Goal: Information Seeking & Learning: Learn about a topic

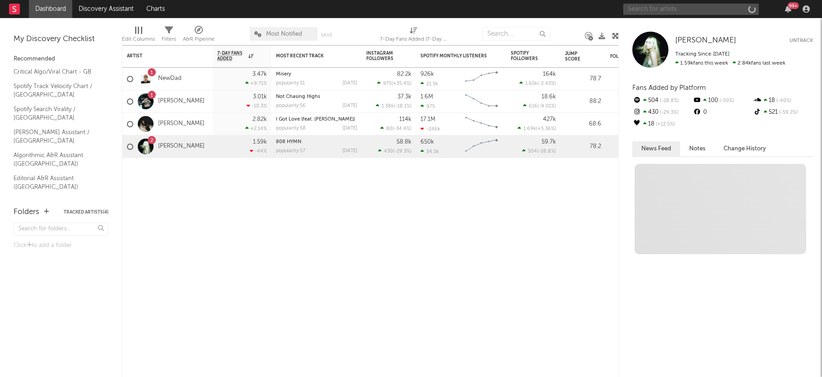
click at [693, 9] on input "text" at bounding box center [690, 9] width 135 height 11
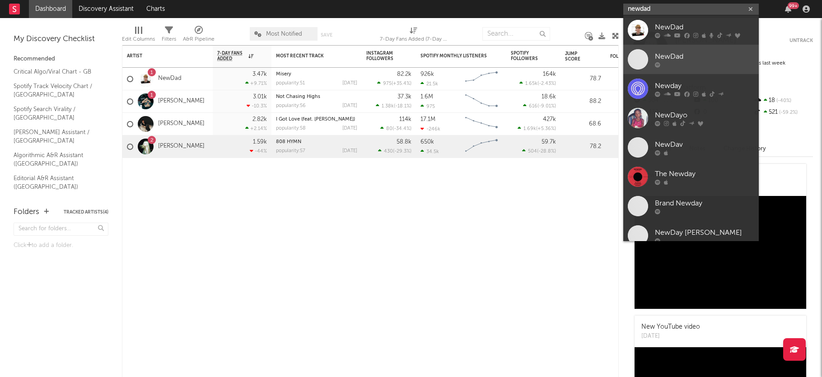
type input "newdad"
click at [691, 56] on div "NewDad" at bounding box center [704, 56] width 99 height 11
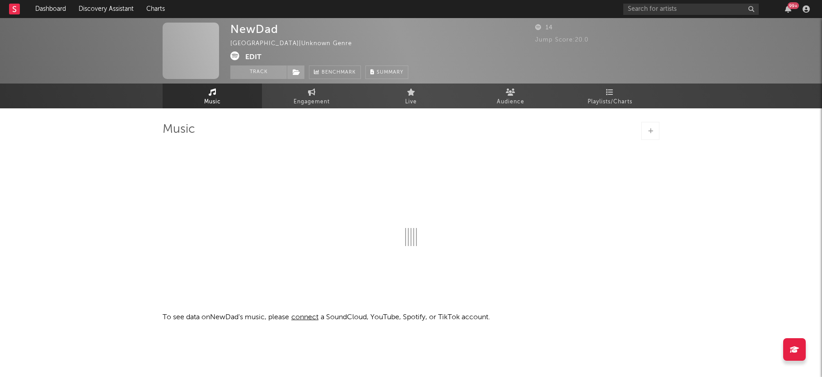
select select "1w"
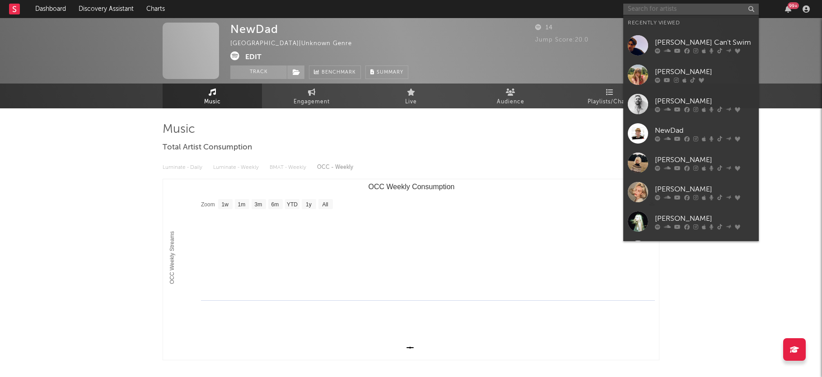
click at [687, 7] on input "text" at bounding box center [690, 9] width 135 height 11
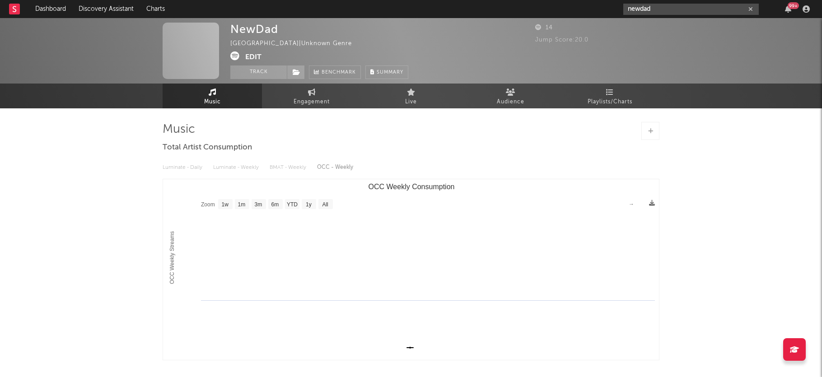
type input "newdad"
click at [661, 8] on input "newdad" at bounding box center [690, 9] width 135 height 11
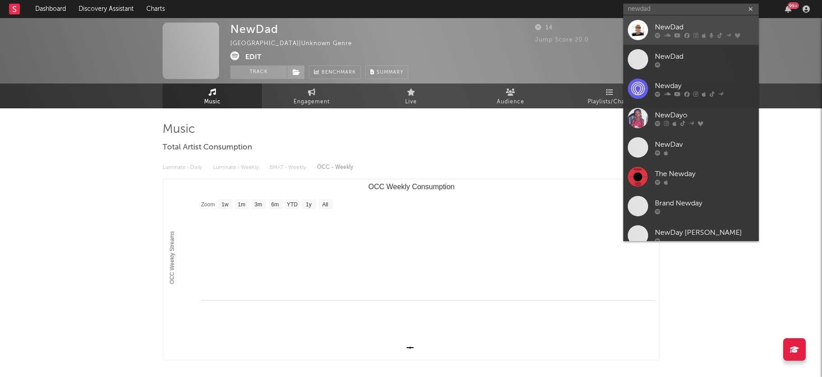
click at [664, 27] on div "NewDad" at bounding box center [704, 27] width 99 height 11
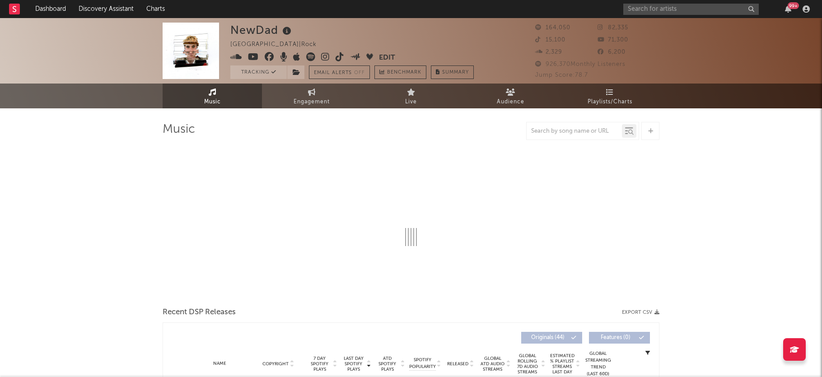
select select "6m"
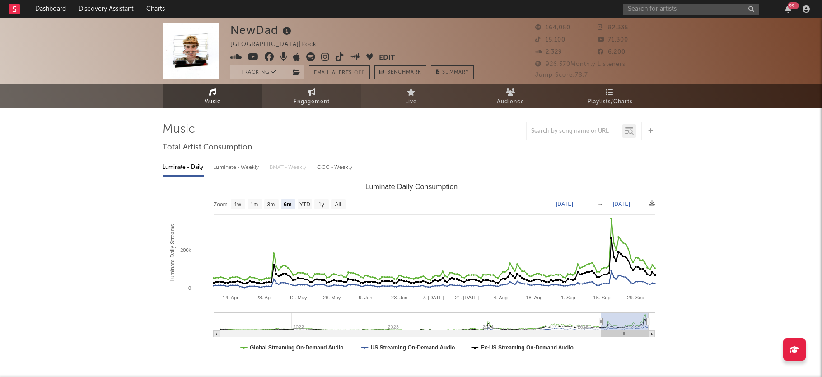
click at [330, 99] on link "Engagement" at bounding box center [311, 96] width 99 height 25
select select "1w"
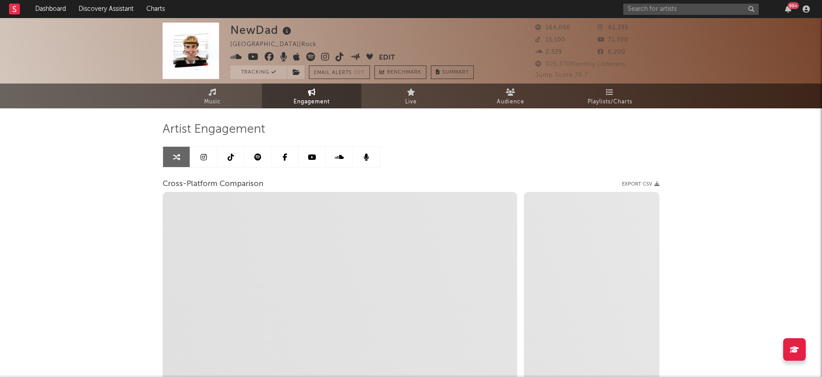
click at [229, 156] on icon at bounding box center [231, 157] width 6 height 7
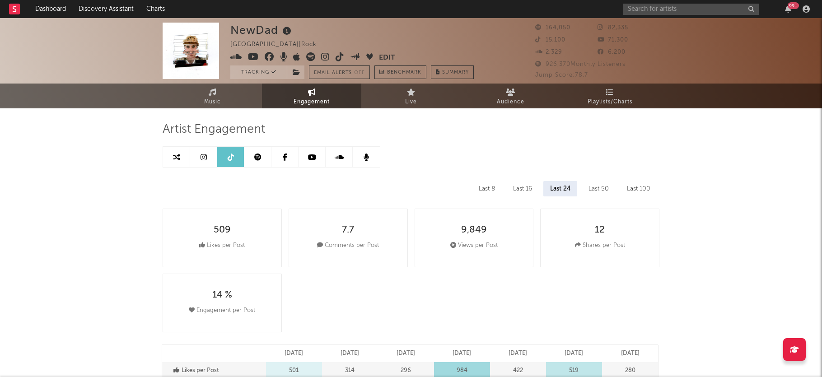
select select "6m"
click at [199, 151] on link at bounding box center [203, 157] width 27 height 20
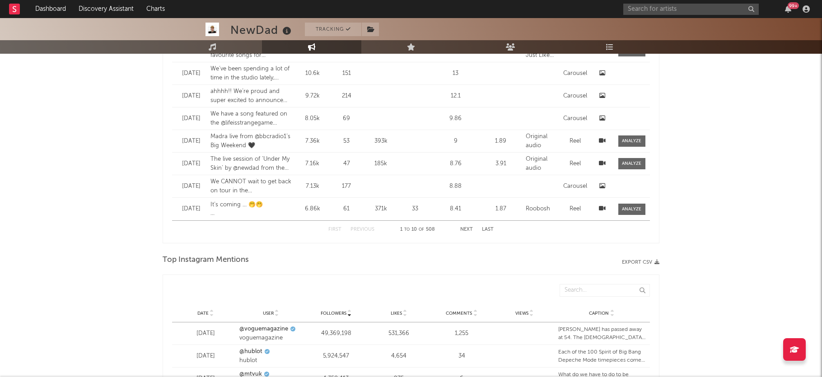
select select "6m"
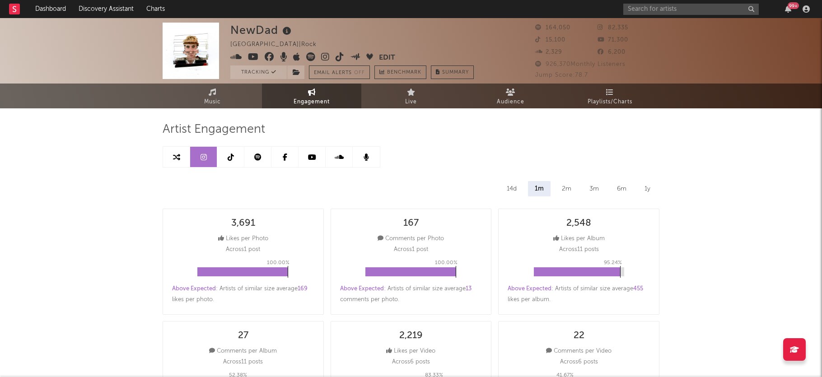
click at [310, 160] on icon at bounding box center [312, 157] width 8 height 7
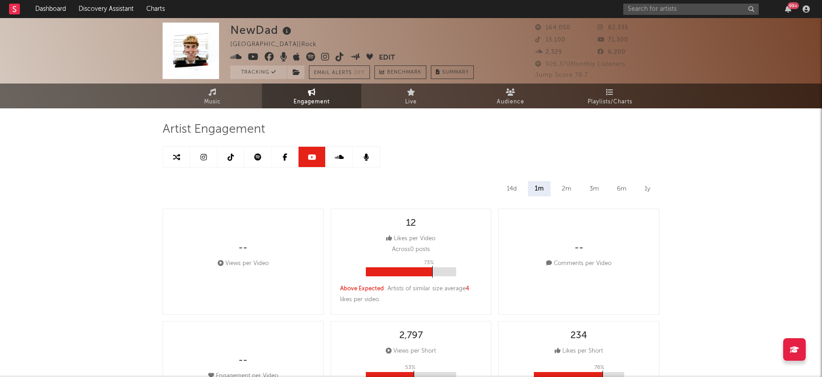
select select "6m"
